Goal: Complete application form

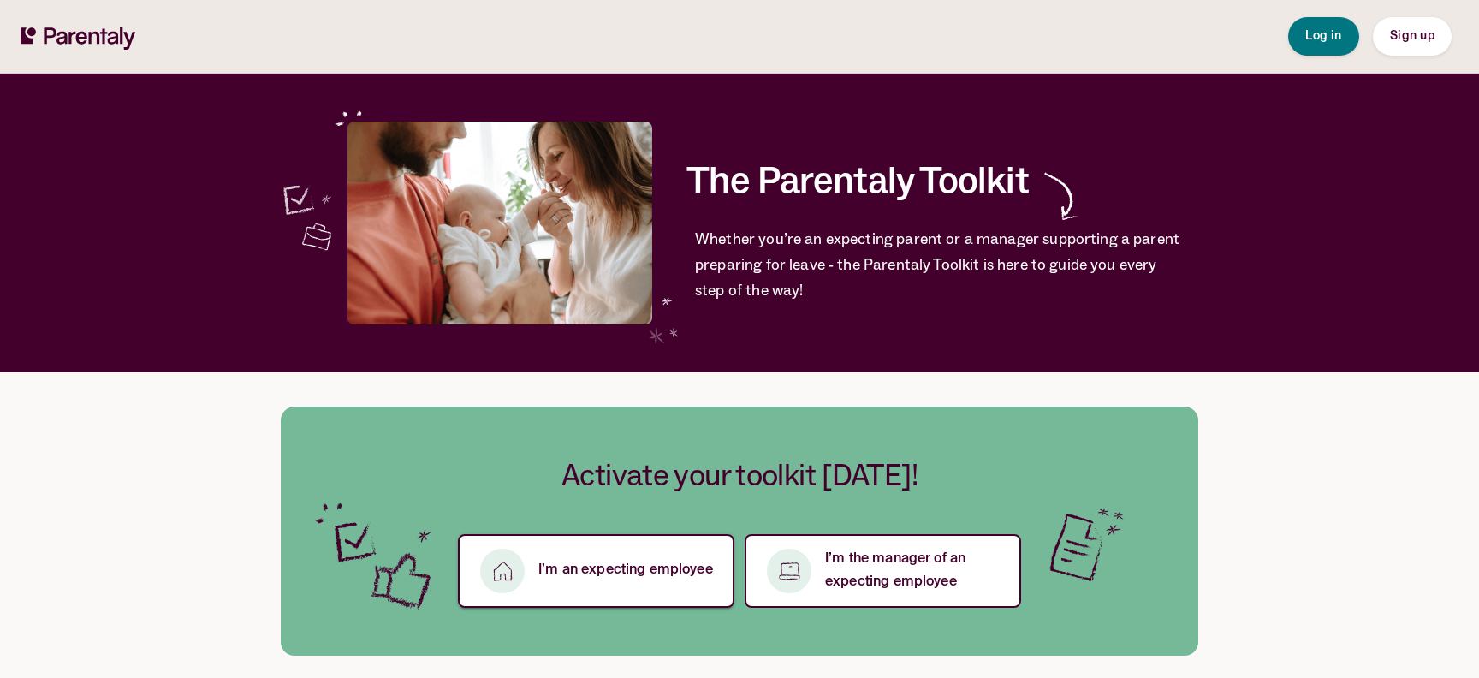
scroll to position [70, 0]
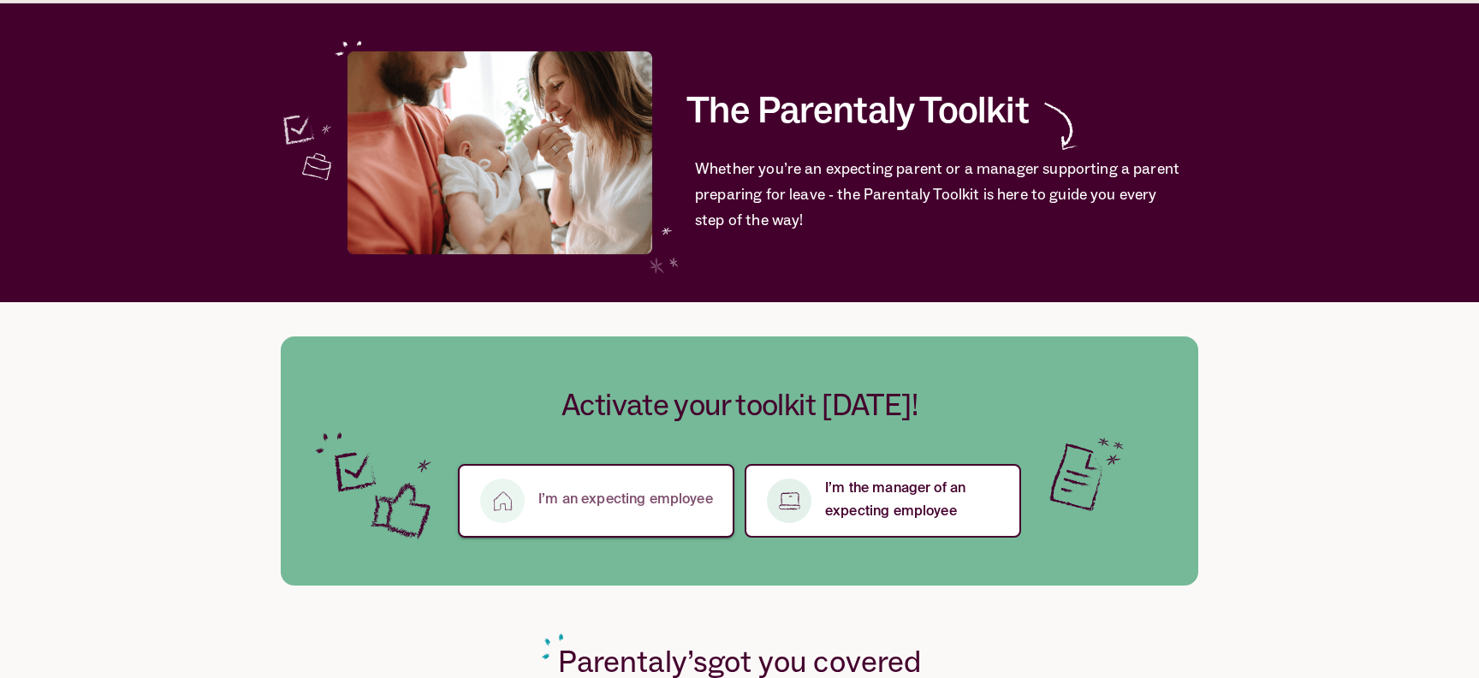
click at [649, 505] on p "I’m an expecting employee" at bounding box center [625, 500] width 175 height 23
